Goal: Task Accomplishment & Management: Use online tool/utility

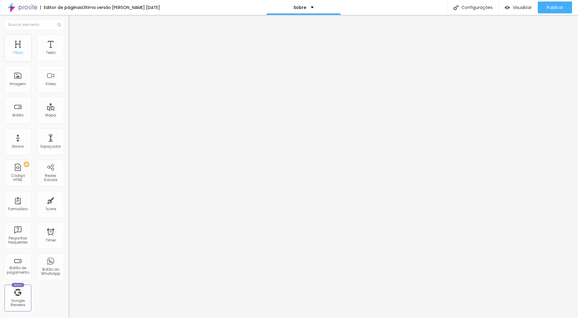
click at [21, 47] on div "Título" at bounding box center [17, 48] width 27 height 27
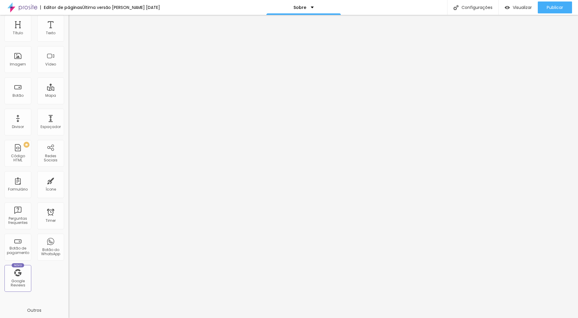
scroll to position [20, 0]
click at [52, 156] on div "Redes Sociais" at bounding box center [51, 158] width 24 height 9
click at [47, 155] on div "Redes Sociais" at bounding box center [51, 158] width 24 height 9
click at [476, 8] on div "Configurações" at bounding box center [472, 7] width 51 height 15
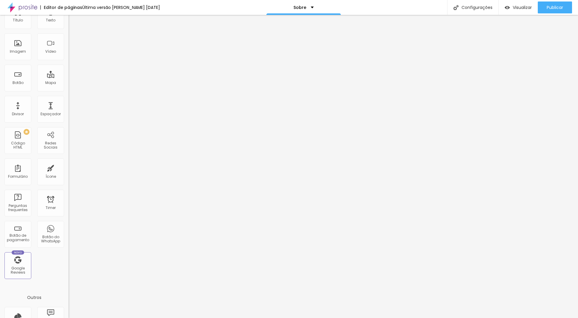
scroll to position [0, 0]
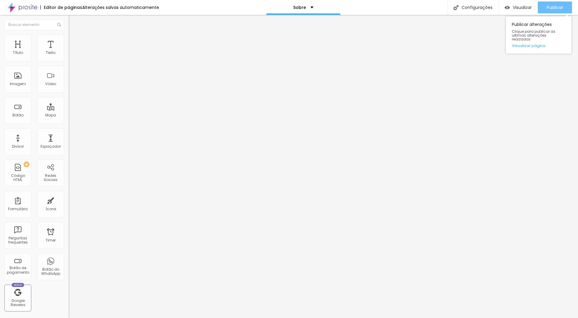
click at [552, 10] on div "Publicar" at bounding box center [555, 7] width 16 height 12
click at [311, 7] on div "Sobre" at bounding box center [303, 7] width 75 height 15
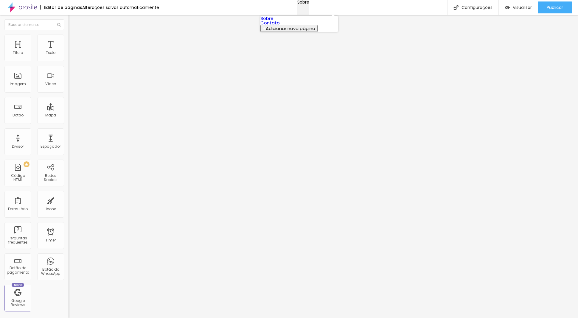
click at [309, 4] on div "Sobre" at bounding box center [304, 2] width 12 height 4
click at [74, 41] on span "Avançado" at bounding box center [84, 38] width 20 height 5
click at [69, 34] on img at bounding box center [71, 31] width 5 height 5
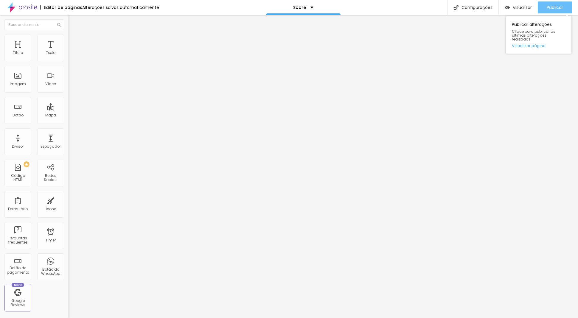
click at [546, 7] on button "Publicar" at bounding box center [555, 7] width 34 height 12
click at [69, 51] on span "Trocar imagem" at bounding box center [85, 48] width 32 height 5
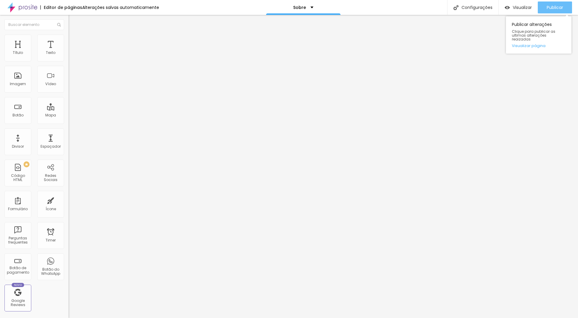
click at [549, 8] on span "Publicar" at bounding box center [555, 7] width 16 height 5
click at [548, 8] on span "Publicar" at bounding box center [555, 7] width 16 height 5
click at [315, 9] on div "Quem Somos" at bounding box center [303, 7] width 37 height 4
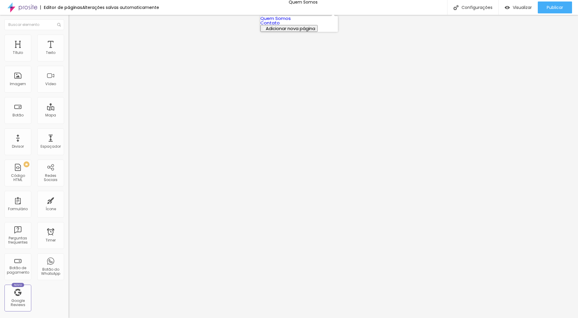
click at [280, 26] on link "Contato" at bounding box center [270, 23] width 19 height 6
click at [69, 37] on li "Estilo" at bounding box center [103, 38] width 69 height 6
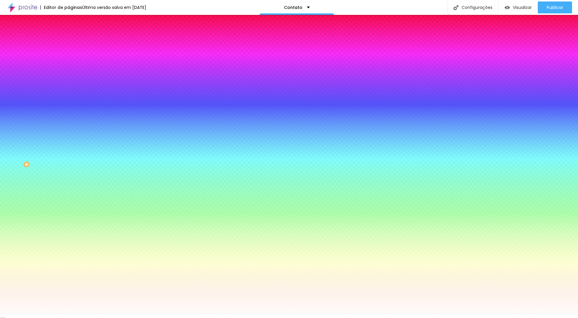
click at [69, 41] on img at bounding box center [71, 43] width 5 height 5
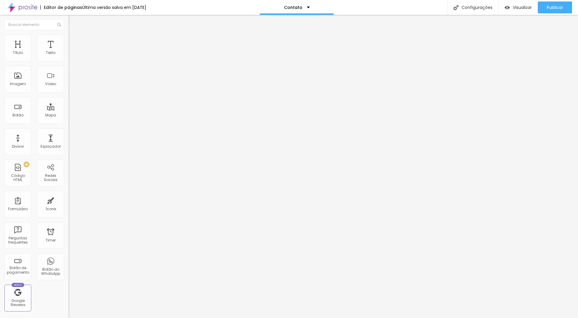
type input "5"
type input "10"
type input "15"
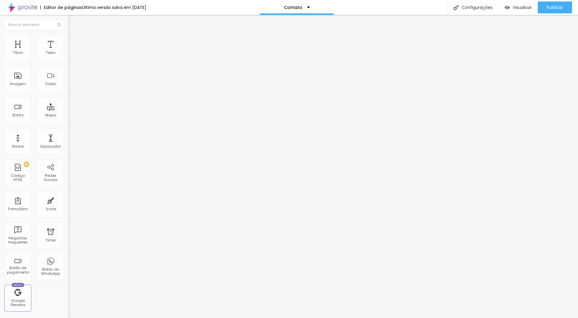
type input "15"
type input "20"
type input "25"
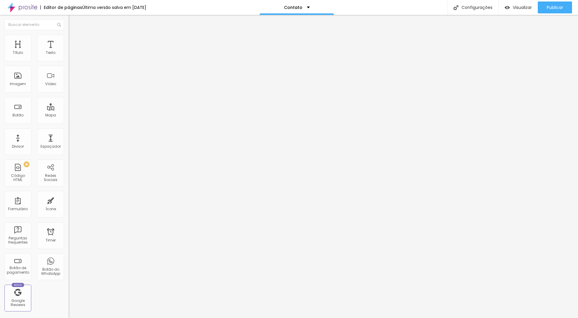
type input "30"
drag, startPoint x: 17, startPoint y: 58, endPoint x: 98, endPoint y: 72, distance: 82.4
type input "30"
click at [98, 116] on input "range" at bounding box center [88, 118] width 38 height 5
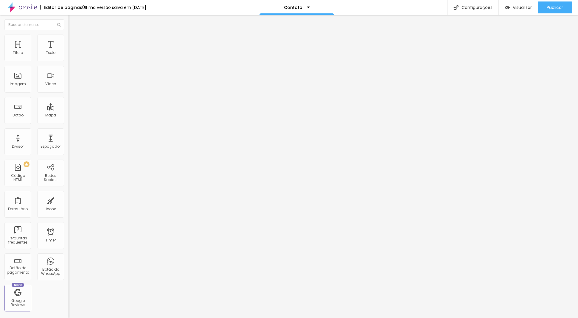
type input "101"
type input "140"
type input "168"
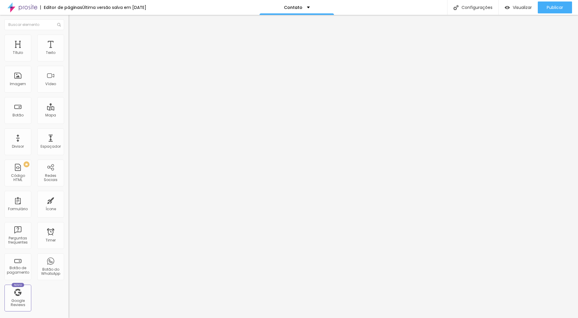
type input "168"
type input "201"
type input "233"
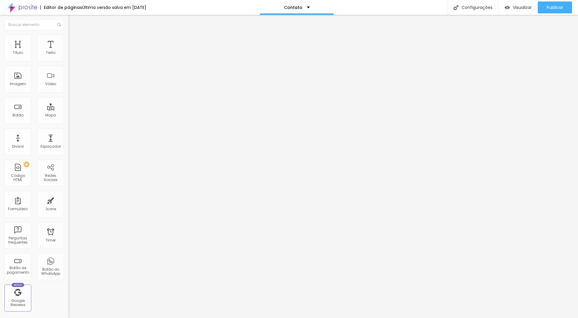
type input "280"
type input "298"
type input "377"
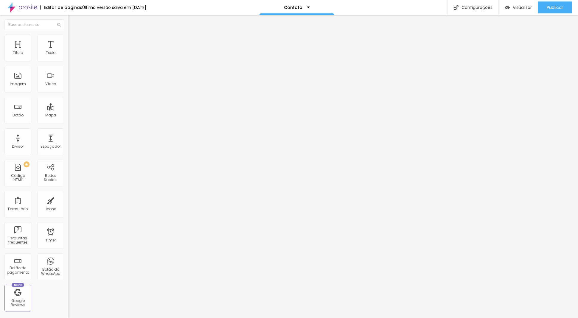
type input "377"
type input "395"
type input "437"
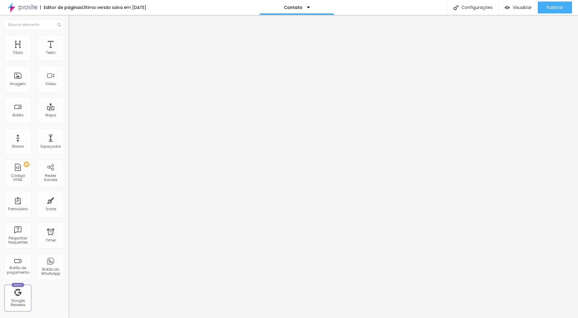
type input "457"
type input "473"
type input "485"
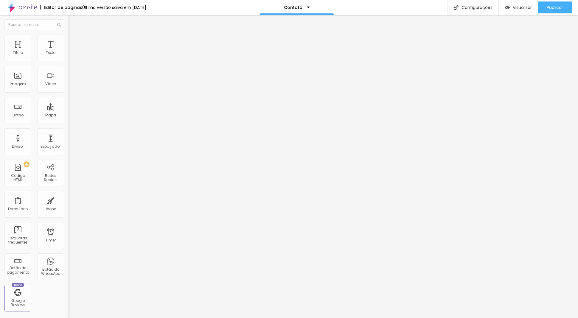
type input "485"
type input "495"
type input "500"
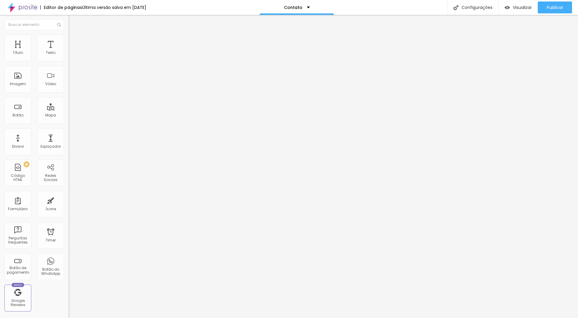
type input "481"
type input "413"
type input "353"
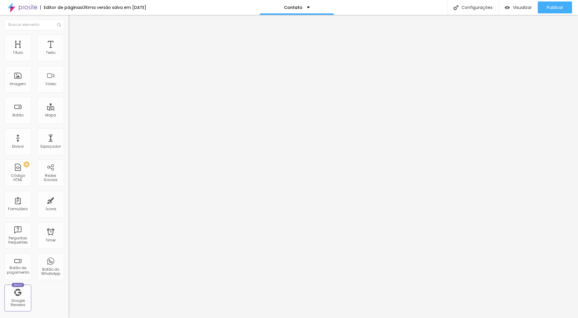
type input "353"
type input "305"
type input "270"
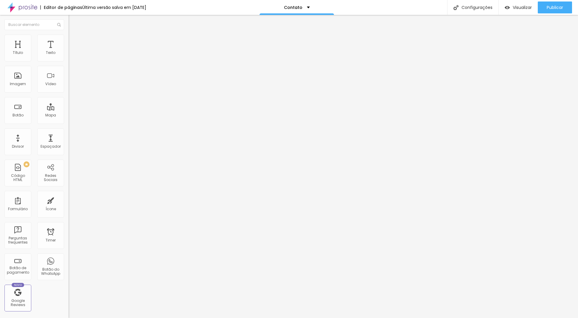
type input "240"
type input "195"
type input "172"
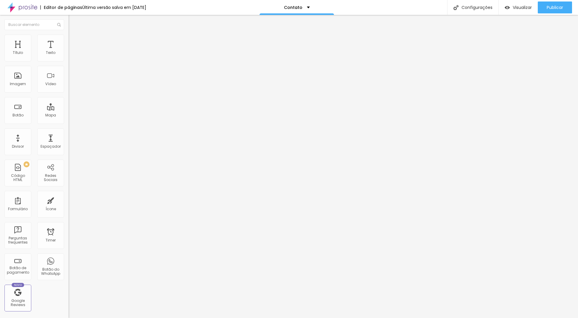
type input "172"
type input "154"
type input "144"
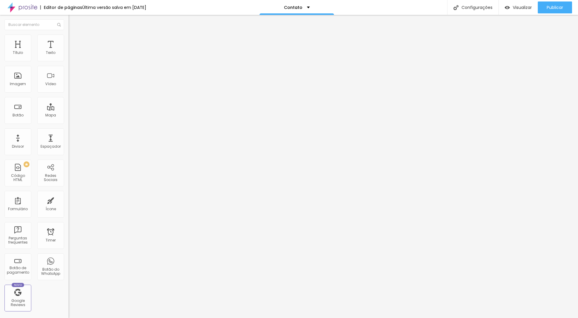
type input "133"
type input "122"
type input "109"
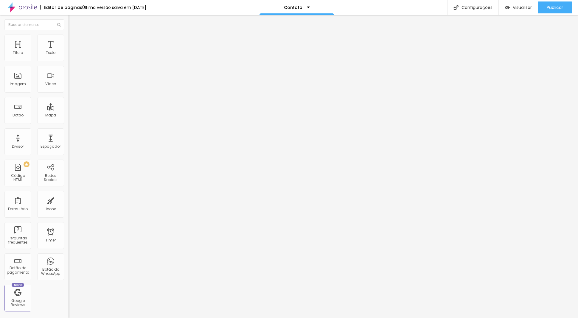
type input "109"
type input "90"
type input "68"
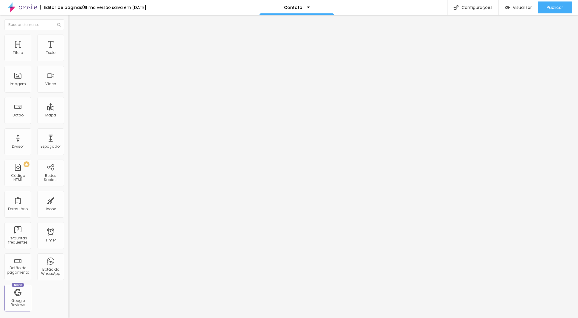
type input "43"
type input "36"
type input "32"
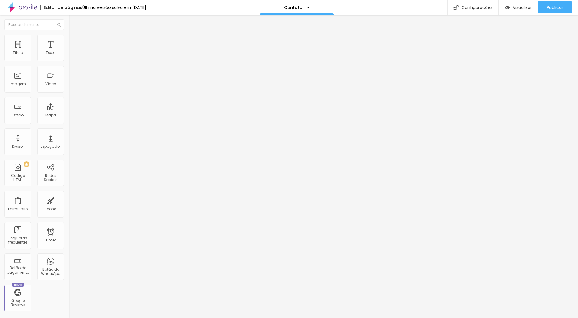
type input "32"
type input "26"
type input "10"
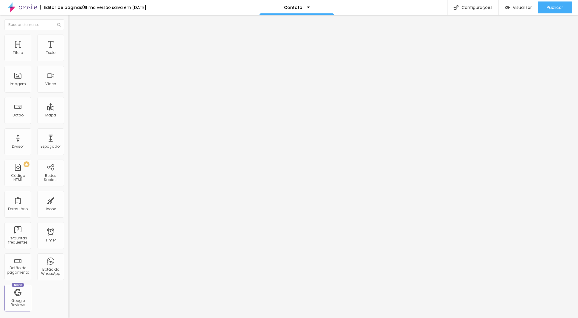
type input "0"
type input "1"
type input "3"
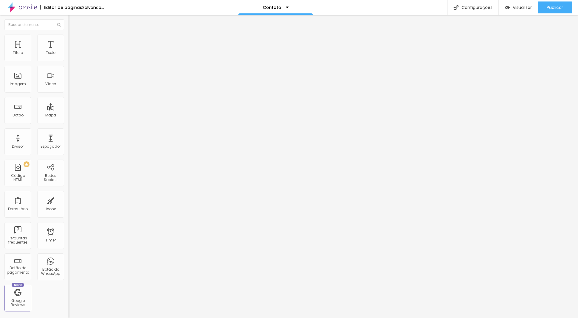
type input "3"
type input "4"
type input "8"
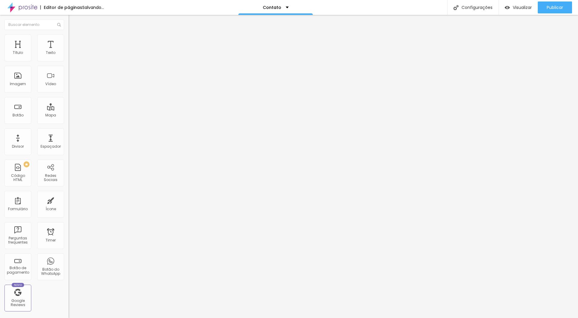
type input "23"
type input "32"
type input "36"
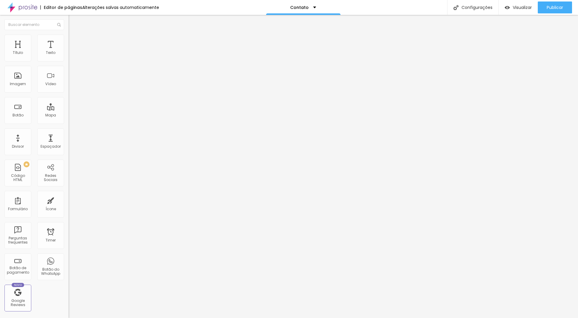
type input "36"
type input "37"
type input "39"
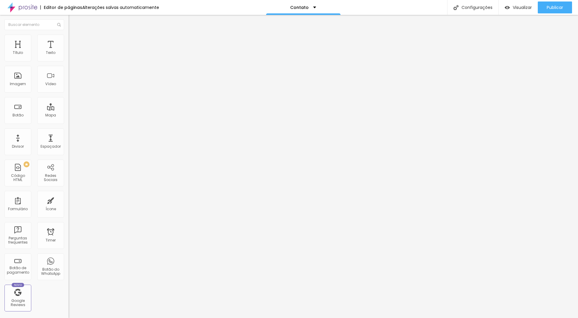
type input "40"
type input "41"
type input "47"
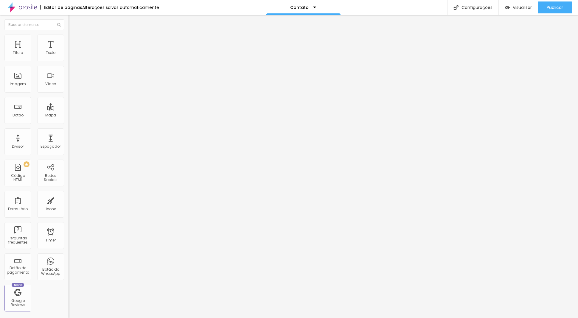
type input "47"
type input "50"
drag, startPoint x: 23, startPoint y: 70, endPoint x: 16, endPoint y: 69, distance: 7.2
type input "46"
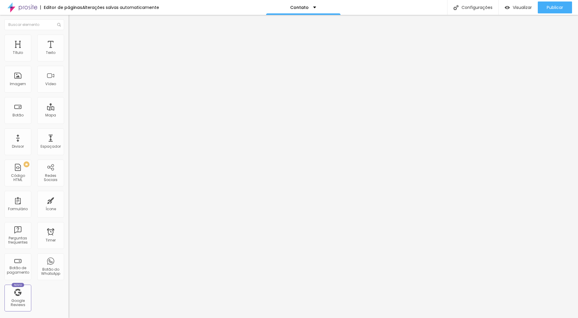
click at [69, 200] on input "range" at bounding box center [88, 202] width 38 height 5
type input "46"
click at [69, 36] on img at bounding box center [71, 37] width 5 height 5
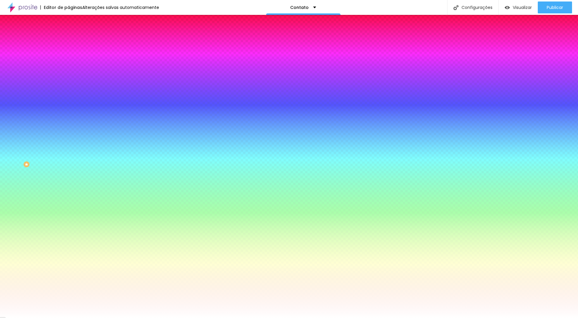
type input "1"
type input "9"
type input "26"
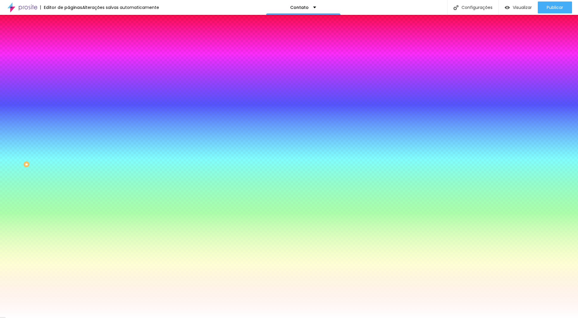
type input "26"
type input "38"
type input "49"
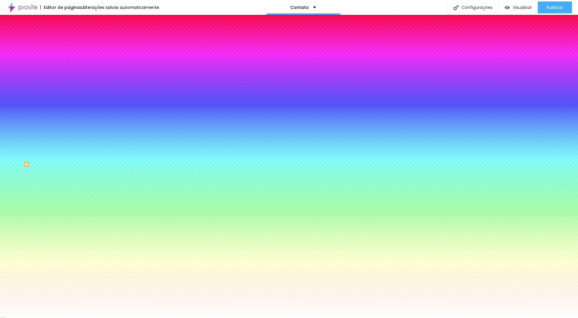
type input "59"
type input "69"
type input "80"
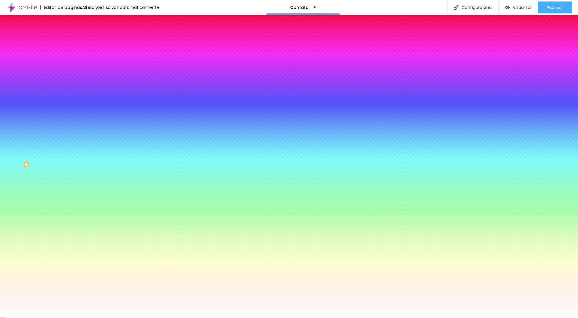
type input "80"
type input "87"
type input "94"
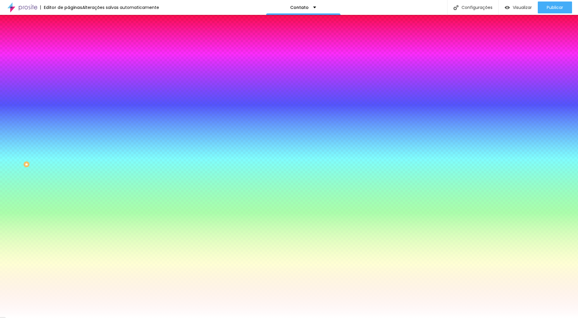
type input "102"
type input "113"
type input "120"
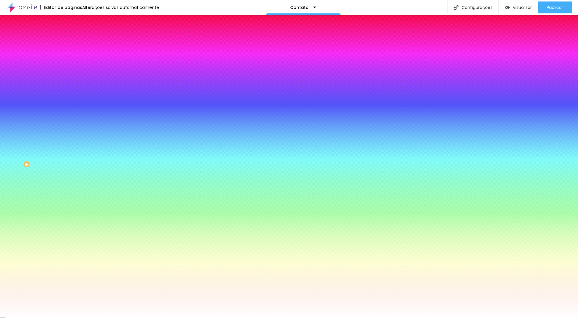
type input "120"
type input "127"
type input "134"
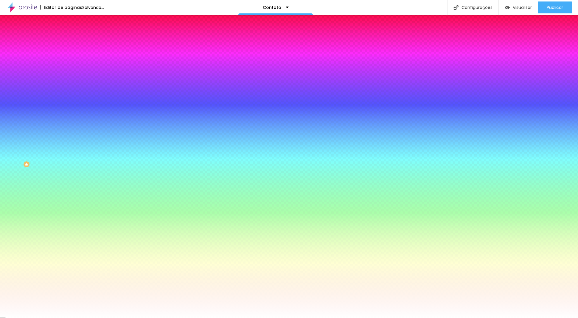
type input "140"
type input "149"
type input "154"
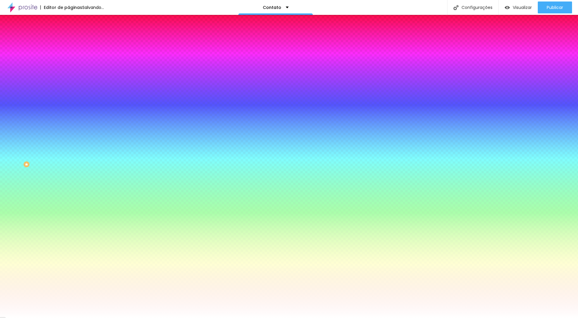
type input "154"
type input "156"
type input "157"
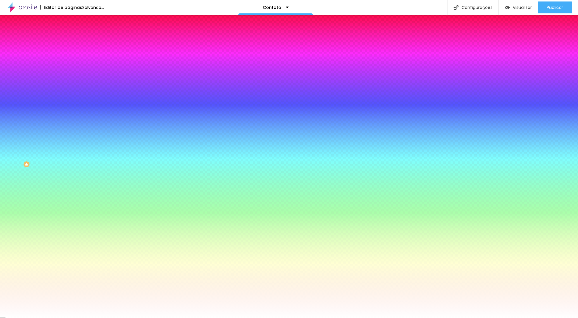
type input "161"
type input "168"
type input "174"
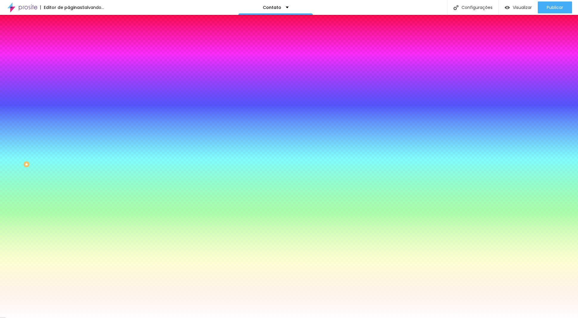
type input "174"
type input "177"
type input "178"
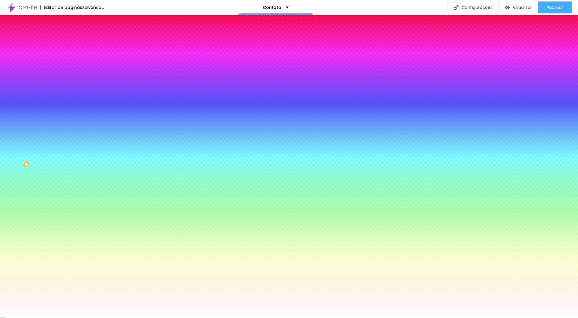
type input "177"
type input "176"
type input "175"
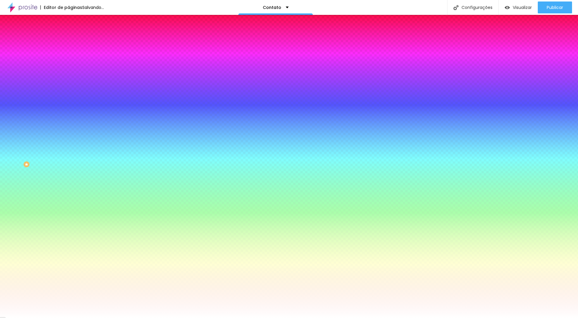
type input "175"
type input "174"
type input "173"
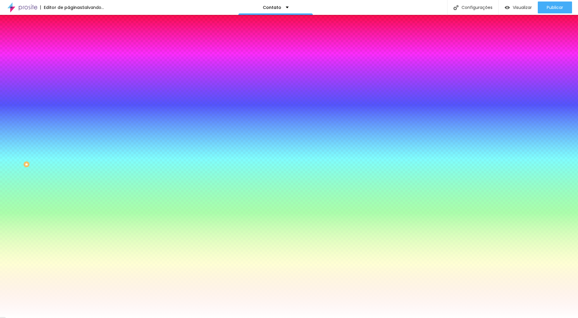
type input "171"
type input "170"
type input "169"
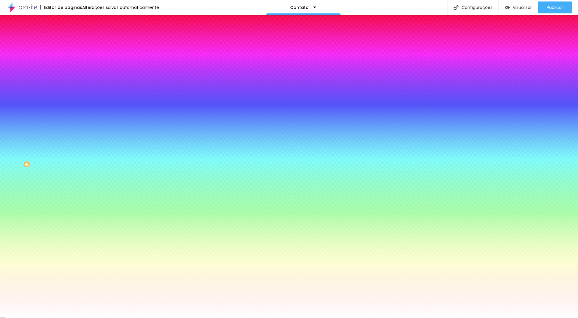
type input "169"
type input "166"
type input "159"
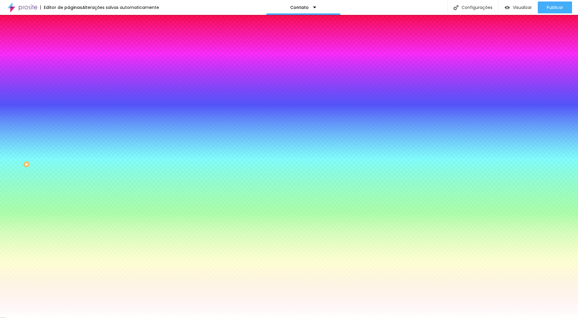
type input "146"
type input "127"
type input "90"
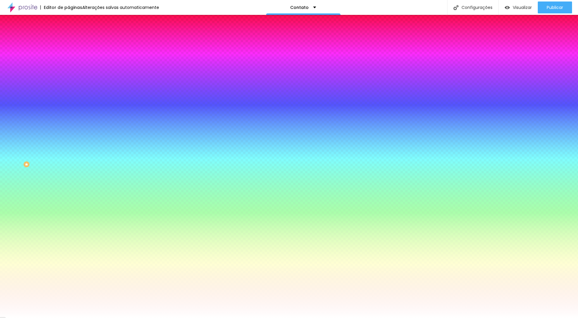
type input "90"
type input "65"
type input "43"
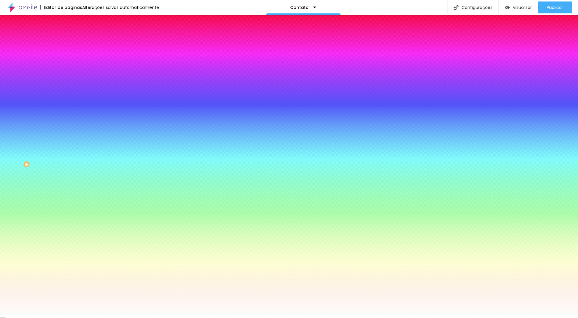
type input "25"
type input "10"
type input "0"
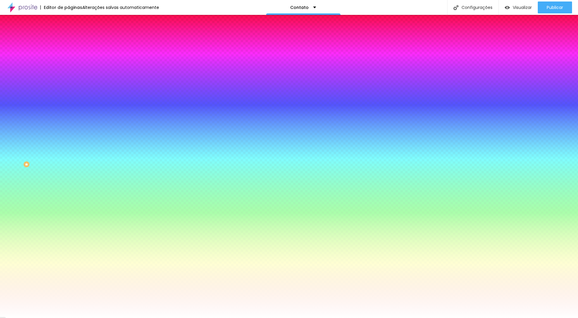
type input "0"
type input "8"
drag, startPoint x: 13, startPoint y: 71, endPoint x: 17, endPoint y: 69, distance: 5.1
click at [69, 132] on input "range" at bounding box center [88, 134] width 38 height 5
click at [69, 41] on li "Avançado" at bounding box center [103, 44] width 69 height 6
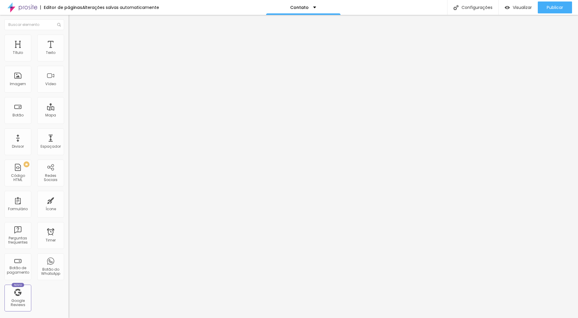
drag, startPoint x: 35, startPoint y: 58, endPoint x: 85, endPoint y: 57, distance: 49.5
click at [85, 116] on input "range" at bounding box center [88, 118] width 38 height 5
click at [69, 37] on img at bounding box center [71, 37] width 5 height 5
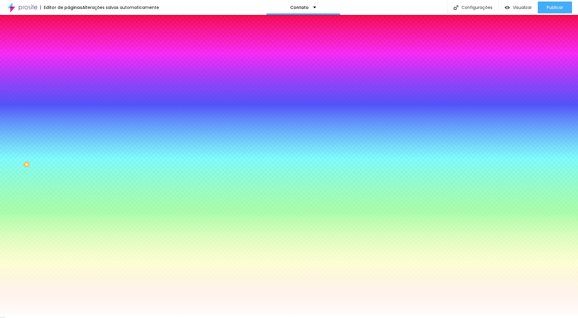
click at [69, 34] on img at bounding box center [71, 31] width 5 height 5
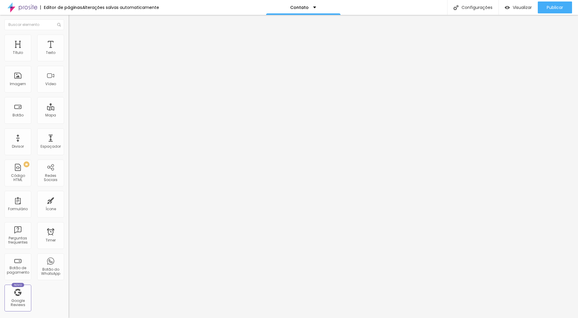
click at [69, 54] on img at bounding box center [71, 52] width 4 height 4
click at [69, 60] on img at bounding box center [71, 62] width 4 height 4
click at [69, 38] on img at bounding box center [71, 37] width 5 height 5
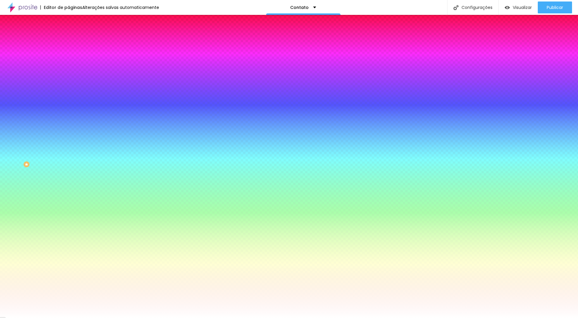
click at [74, 42] on span "Avançado" at bounding box center [84, 44] width 20 height 5
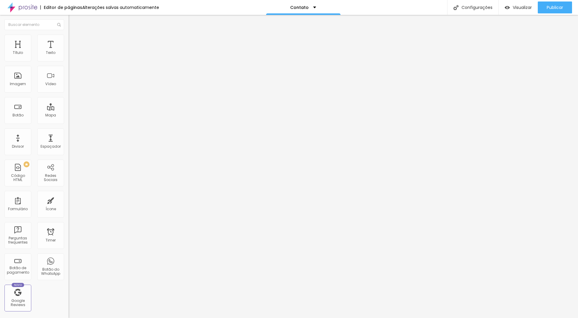
drag, startPoint x: 16, startPoint y: 69, endPoint x: 18, endPoint y: 76, distance: 7.5
click at [69, 200] on input "range" at bounding box center [88, 202] width 38 height 5
click at [72, 58] on div "Contato" at bounding box center [102, 55] width 61 height 5
click at [74, 40] on span "Estilo" at bounding box center [78, 38] width 9 height 5
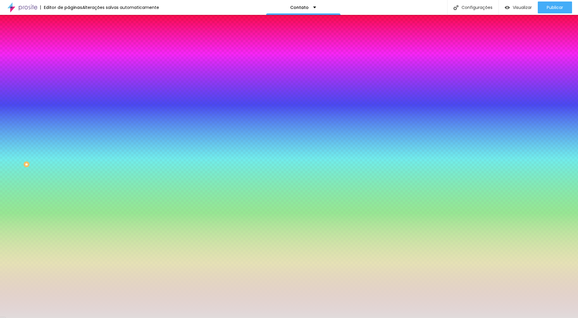
click at [69, 41] on li "Avançado" at bounding box center [103, 44] width 69 height 6
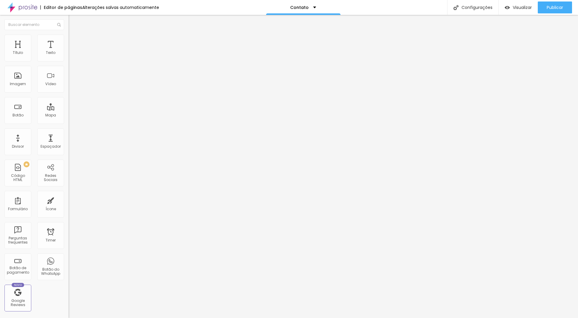
drag, startPoint x: 24, startPoint y: 58, endPoint x: 22, endPoint y: 61, distance: 3.7
click at [69, 116] on input "range" at bounding box center [88, 118] width 38 height 5
drag, startPoint x: 32, startPoint y: 69, endPoint x: 6, endPoint y: 70, distance: 25.7
click at [69, 200] on input "range" at bounding box center [88, 202] width 38 height 5
